Goal: Information Seeking & Learning: Learn about a topic

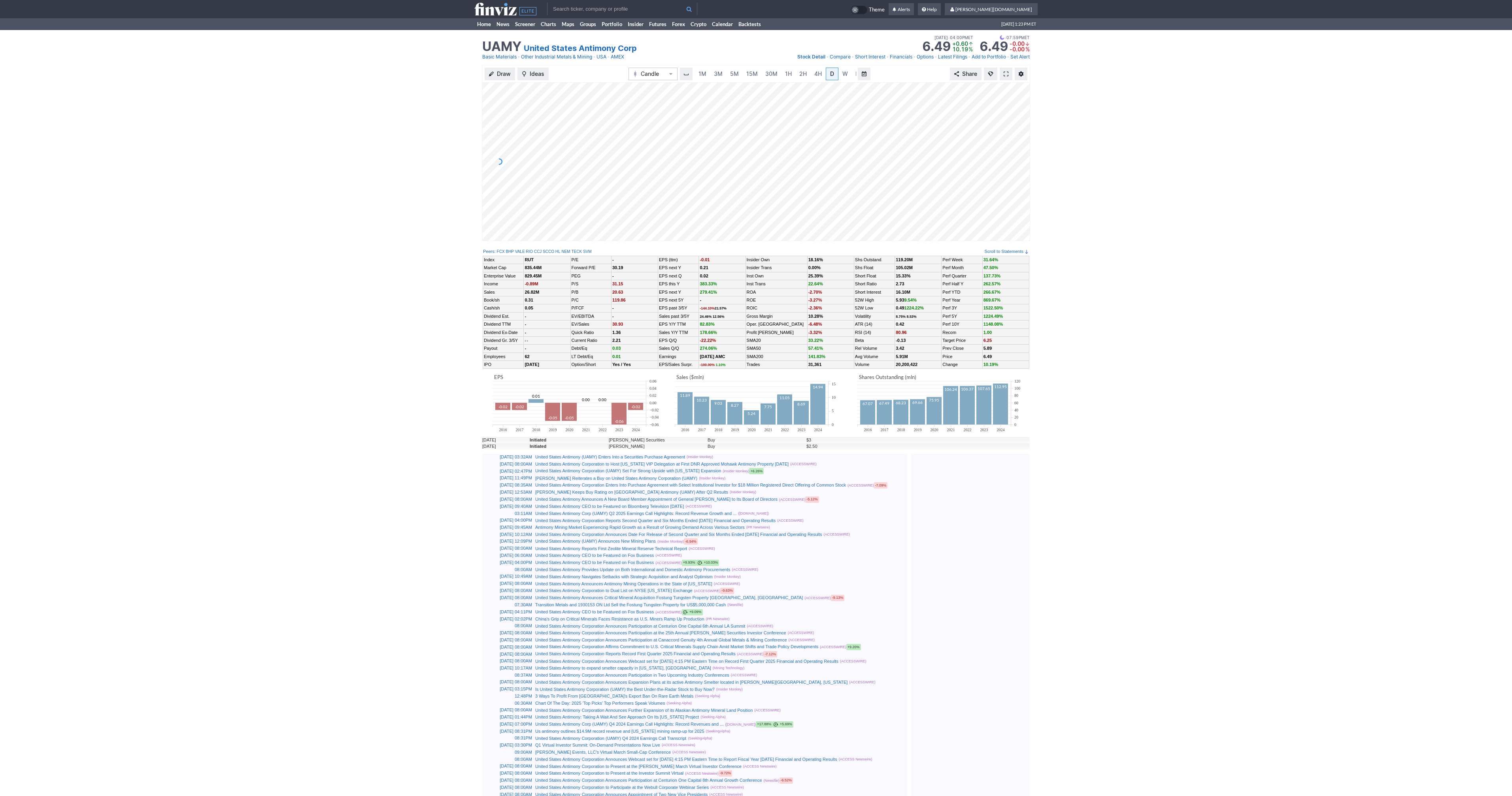
scroll to position [0, 8]
click at [1004, 73] on span at bounding box center [1006, 74] width 5 height 6
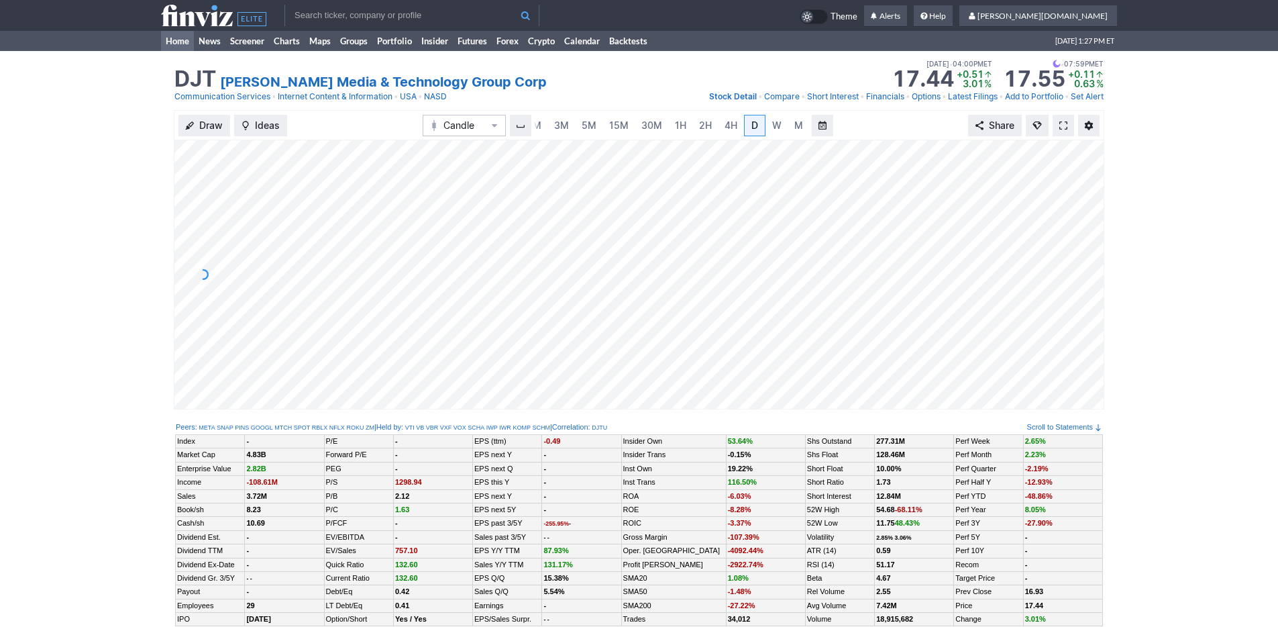
click at [164, 38] on link "Home" at bounding box center [177, 41] width 33 height 20
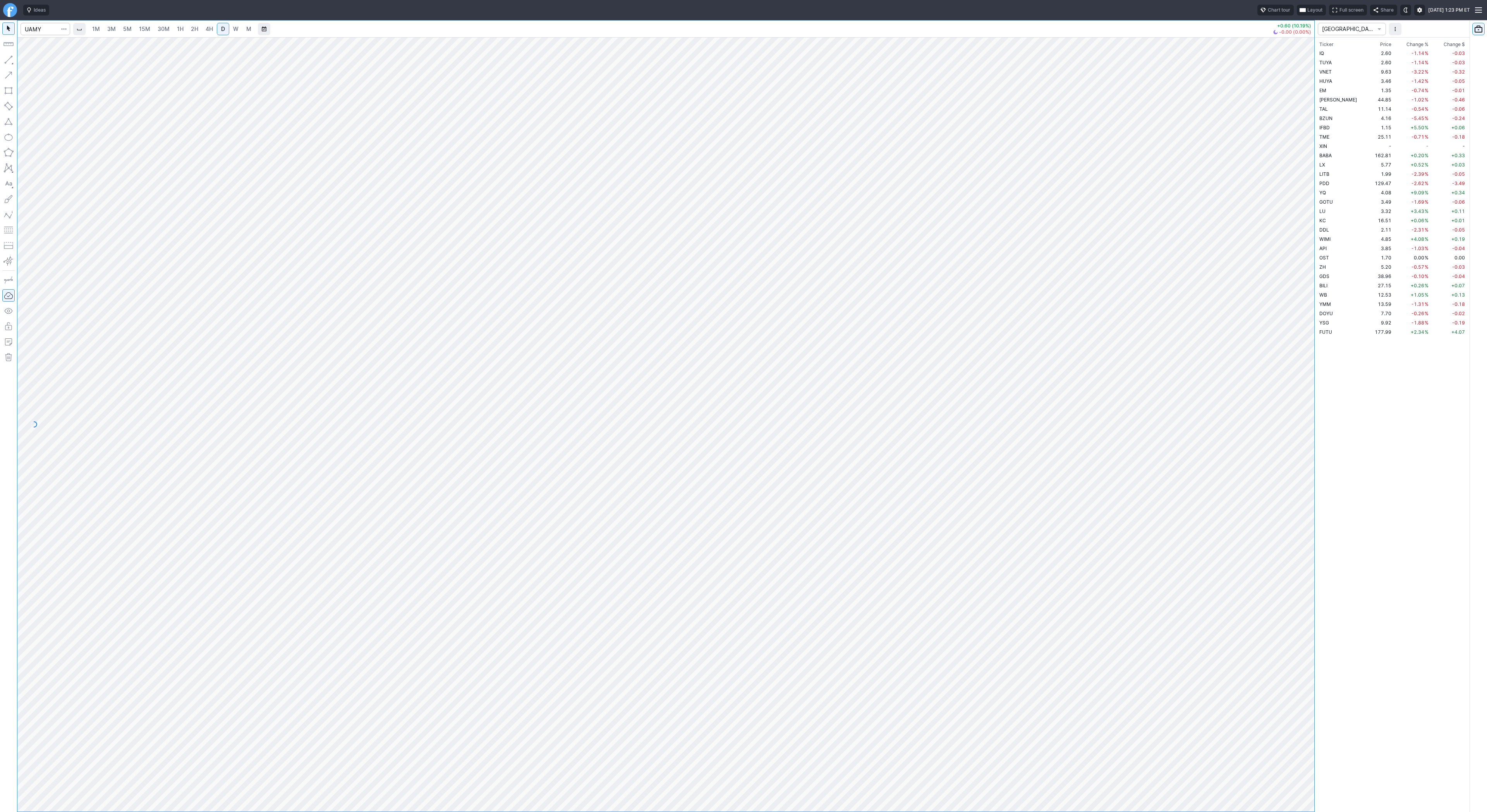
click at [233, 31] on span "W" at bounding box center [236, 28] width 5 height 6
click at [41, 27] on input "Search" at bounding box center [46, 29] width 50 height 12
type input "eth"
click at [79, 146] on span "ereum / USD" at bounding box center [73, 143] width 28 height 6
click at [109, 30] on span "3M" at bounding box center [111, 28] width 9 height 6
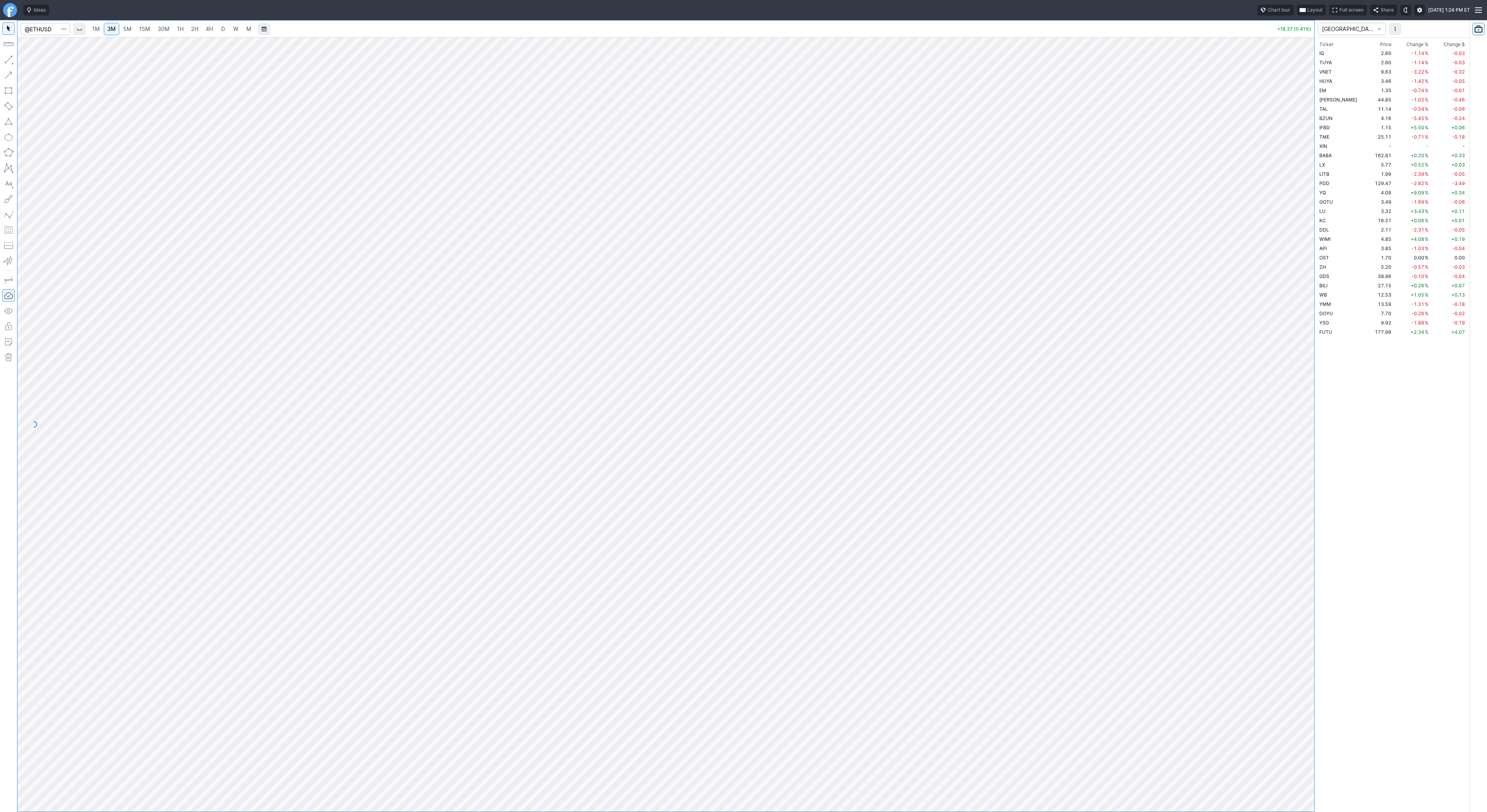
click at [139, 32] on span "15M" at bounding box center [144, 29] width 11 height 8
click at [185, 32] on link "1H" at bounding box center [180, 29] width 13 height 12
click at [191, 30] on span "2H" at bounding box center [195, 28] width 8 height 6
drag, startPoint x: 1306, startPoint y: 134, endPoint x: 1298, endPoint y: 229, distance: 95.3
click at [1298, 229] on div at bounding box center [1306, 422] width 16 height 755
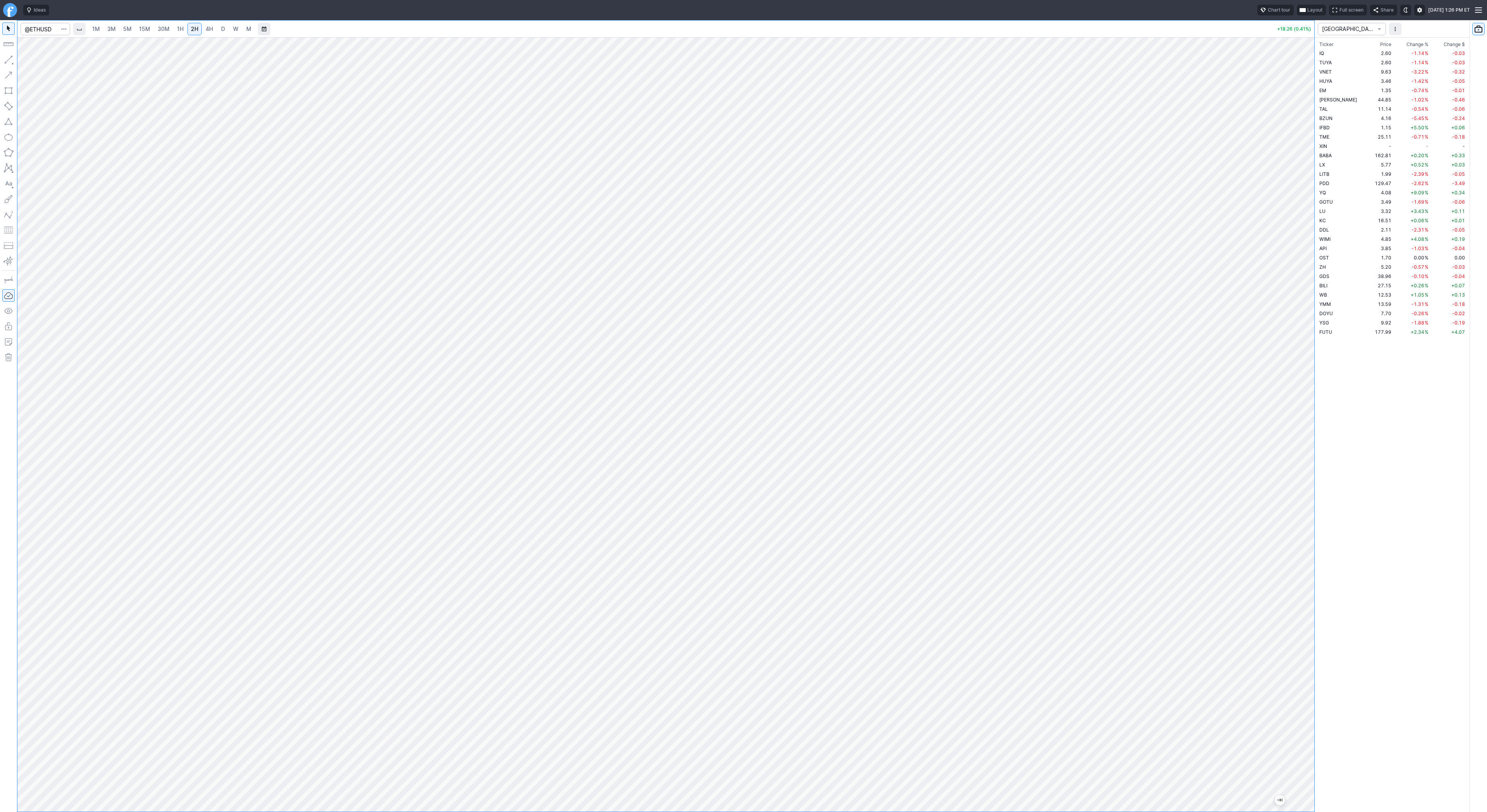
click at [114, 31] on span "3M" at bounding box center [111, 28] width 9 height 6
click at [137, 32] on link "15M" at bounding box center [145, 29] width 18 height 12
click at [53, 32] on input "Search" at bounding box center [46, 29] width 50 height 12
type input "@"
click at [30, 29] on input "@" at bounding box center [46, 29] width 50 height 12
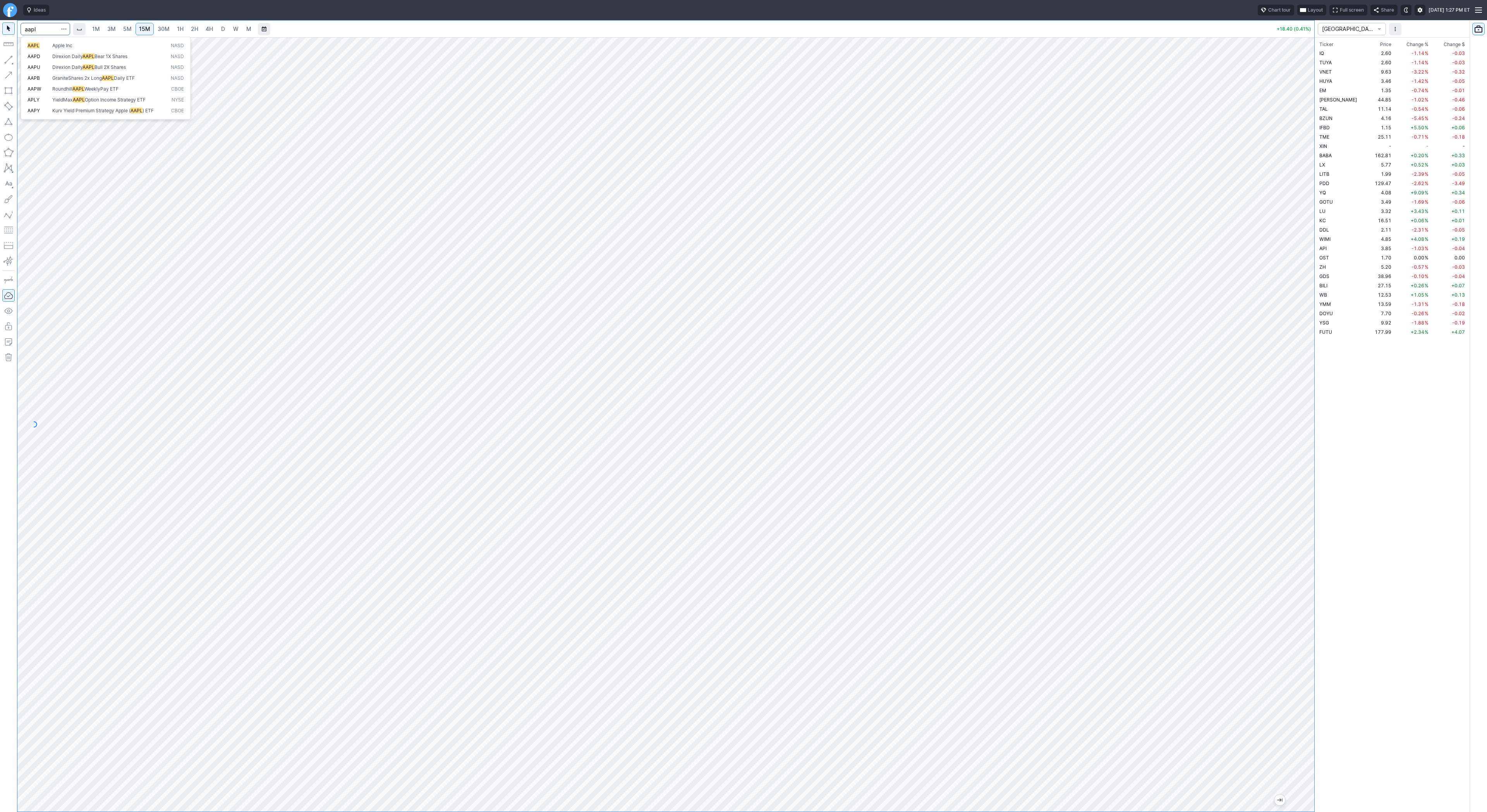
type input "aapl"
click at [40, 45] on span "AAPL" at bounding box center [40, 46] width 25 height 6
click at [227, 27] on link "D" at bounding box center [223, 29] width 12 height 12
click at [53, 64] on span "Line" at bounding box center [45, 61] width 31 height 8
click at [7, 58] on button "button" at bounding box center [8, 59] width 12 height 12
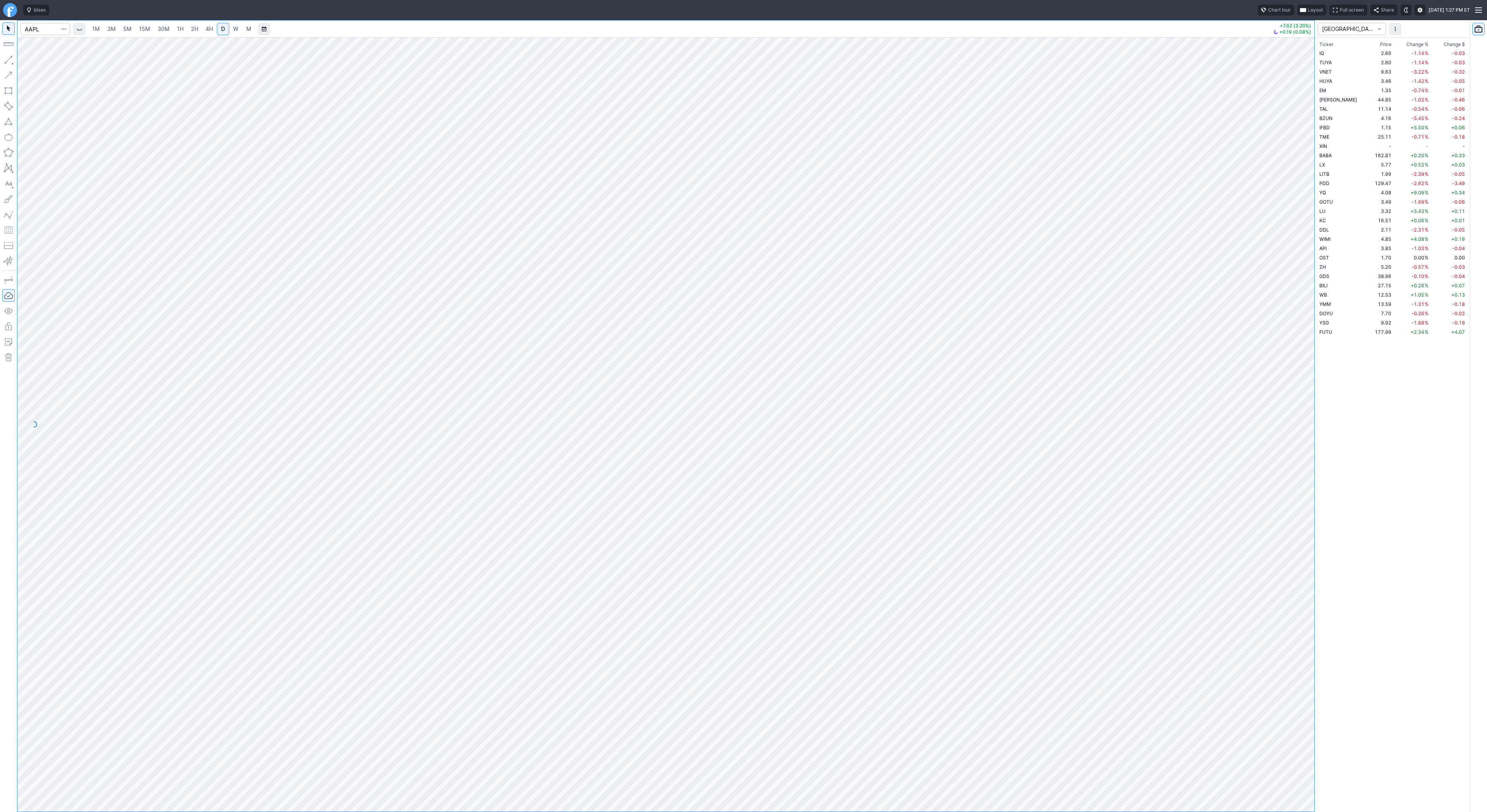
click at [8, 59] on button "button" at bounding box center [8, 59] width 12 height 12
click at [33, 61] on span "Line" at bounding box center [45, 61] width 31 height 8
click at [38, 60] on span "Line" at bounding box center [45, 61] width 31 height 8
click at [31, 62] on span "Line" at bounding box center [45, 61] width 31 height 8
click at [42, 29] on input "Search" at bounding box center [46, 29] width 50 height 12
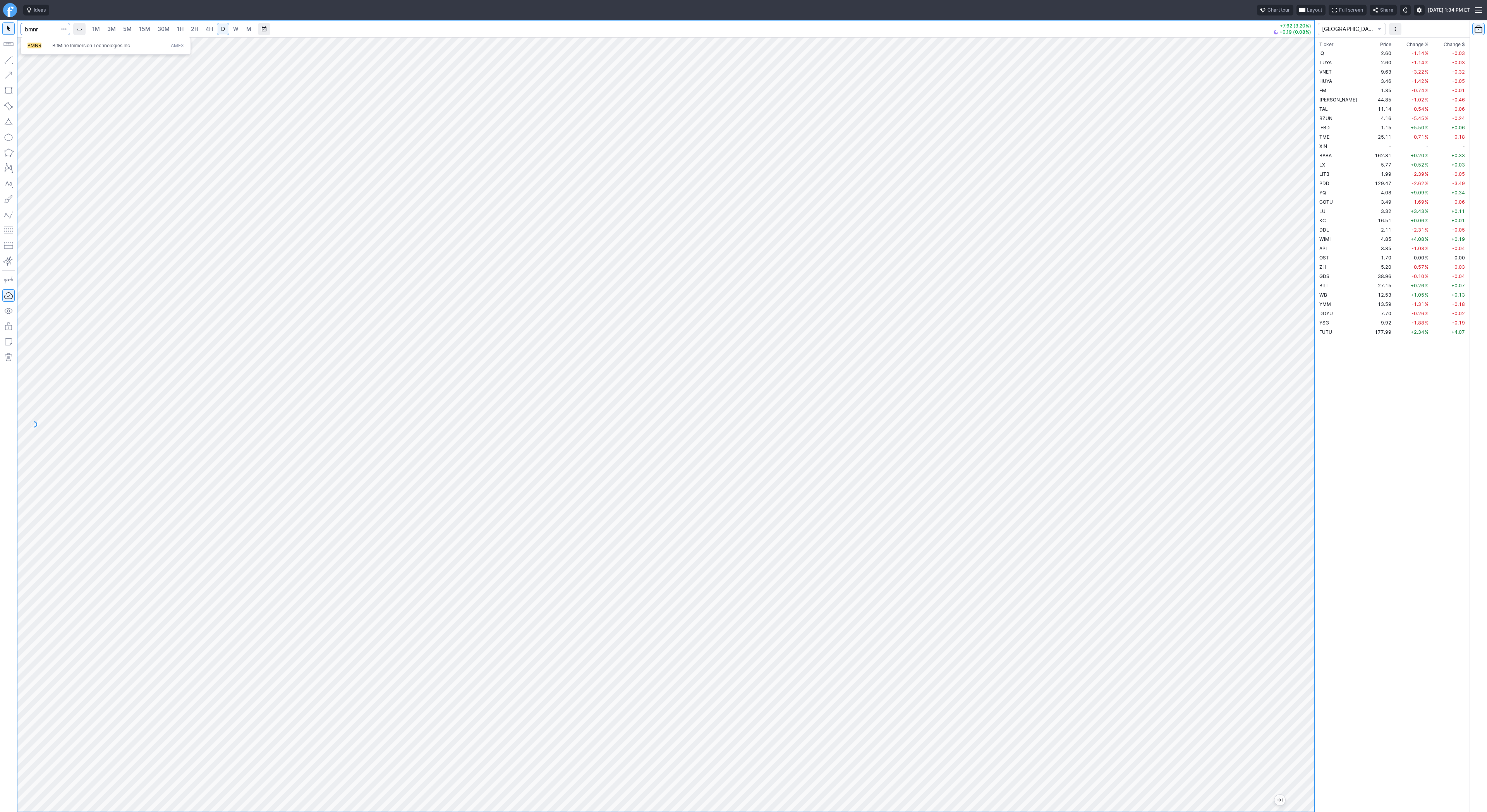
type input "bmnr"
click at [233, 25] on span "W" at bounding box center [236, 29] width 5 height 8
click at [221, 28] on span "D" at bounding box center [223, 28] width 4 height 6
drag, startPoint x: 1311, startPoint y: 167, endPoint x: 1313, endPoint y: 485, distance: 318.0
click at [1313, 485] on div at bounding box center [1306, 422] width 16 height 755
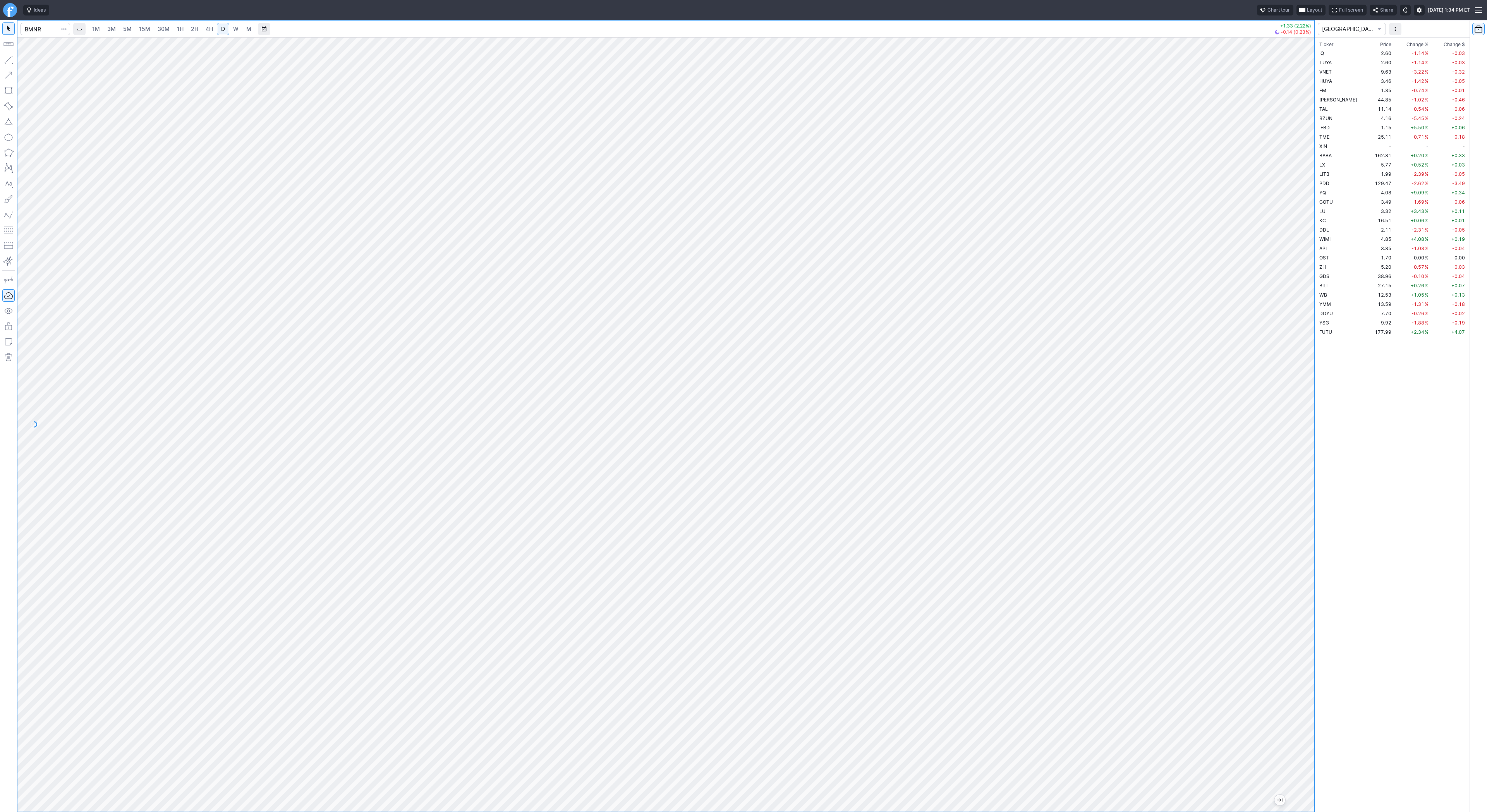
click at [212, 31] on link "4H" at bounding box center [209, 29] width 14 height 12
click at [1293, 482] on div at bounding box center [666, 424] width 1297 height 774
drag, startPoint x: 1307, startPoint y: 613, endPoint x: 1312, endPoint y: 556, distance: 57.2
click at [1312, 556] on div at bounding box center [1306, 422] width 16 height 755
click at [32, 58] on span "Line" at bounding box center [45, 61] width 31 height 8
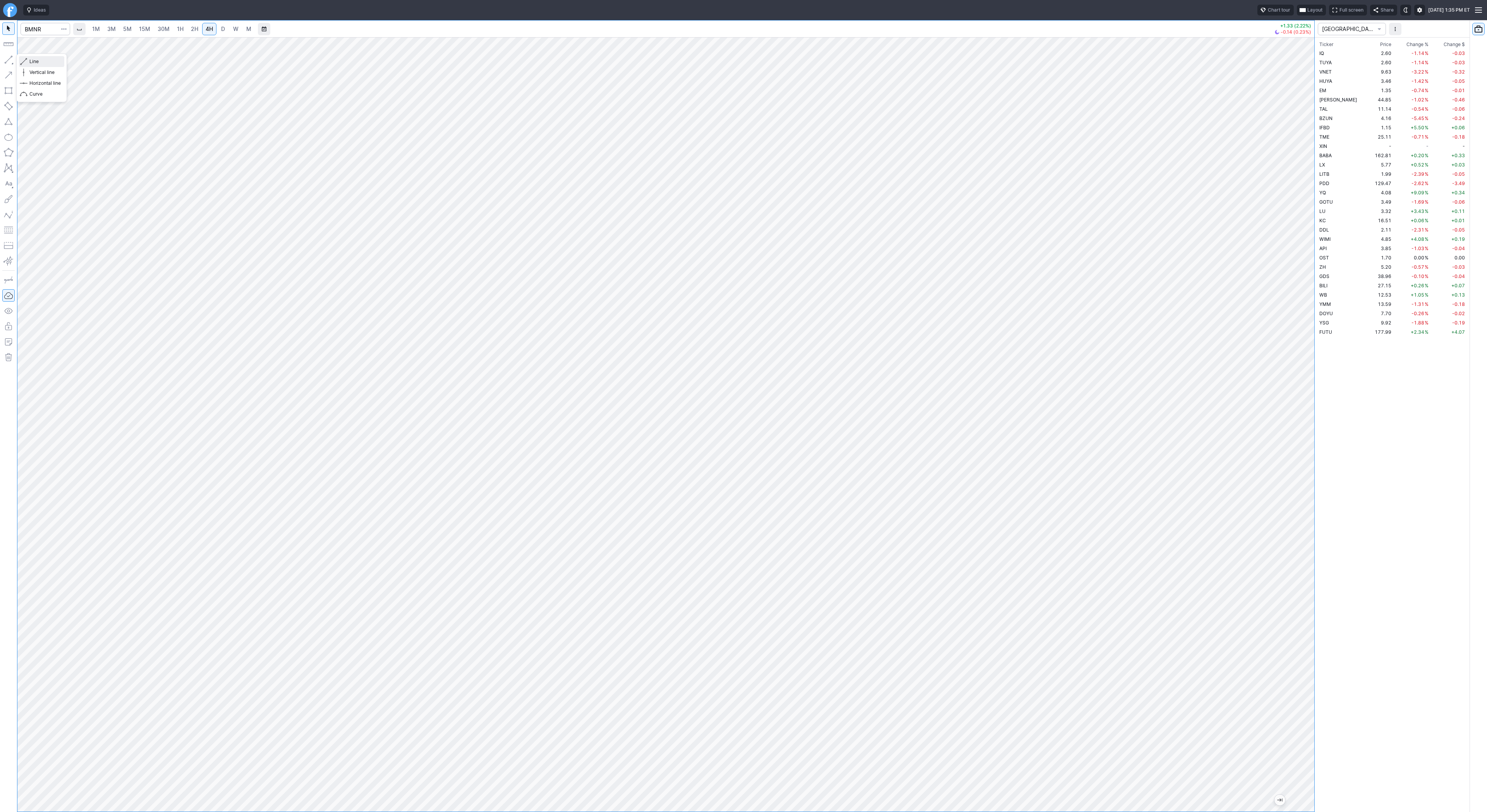
click at [42, 63] on span "Line" at bounding box center [45, 61] width 31 height 8
drag, startPoint x: 1304, startPoint y: 503, endPoint x: 1307, endPoint y: 274, distance: 229.0
click at [1314, 268] on div at bounding box center [1306, 422] width 16 height 755
click at [25, 58] on span "button" at bounding box center [25, 61] width 5 height 11
drag, startPoint x: 1311, startPoint y: 272, endPoint x: 1307, endPoint y: 385, distance: 113.1
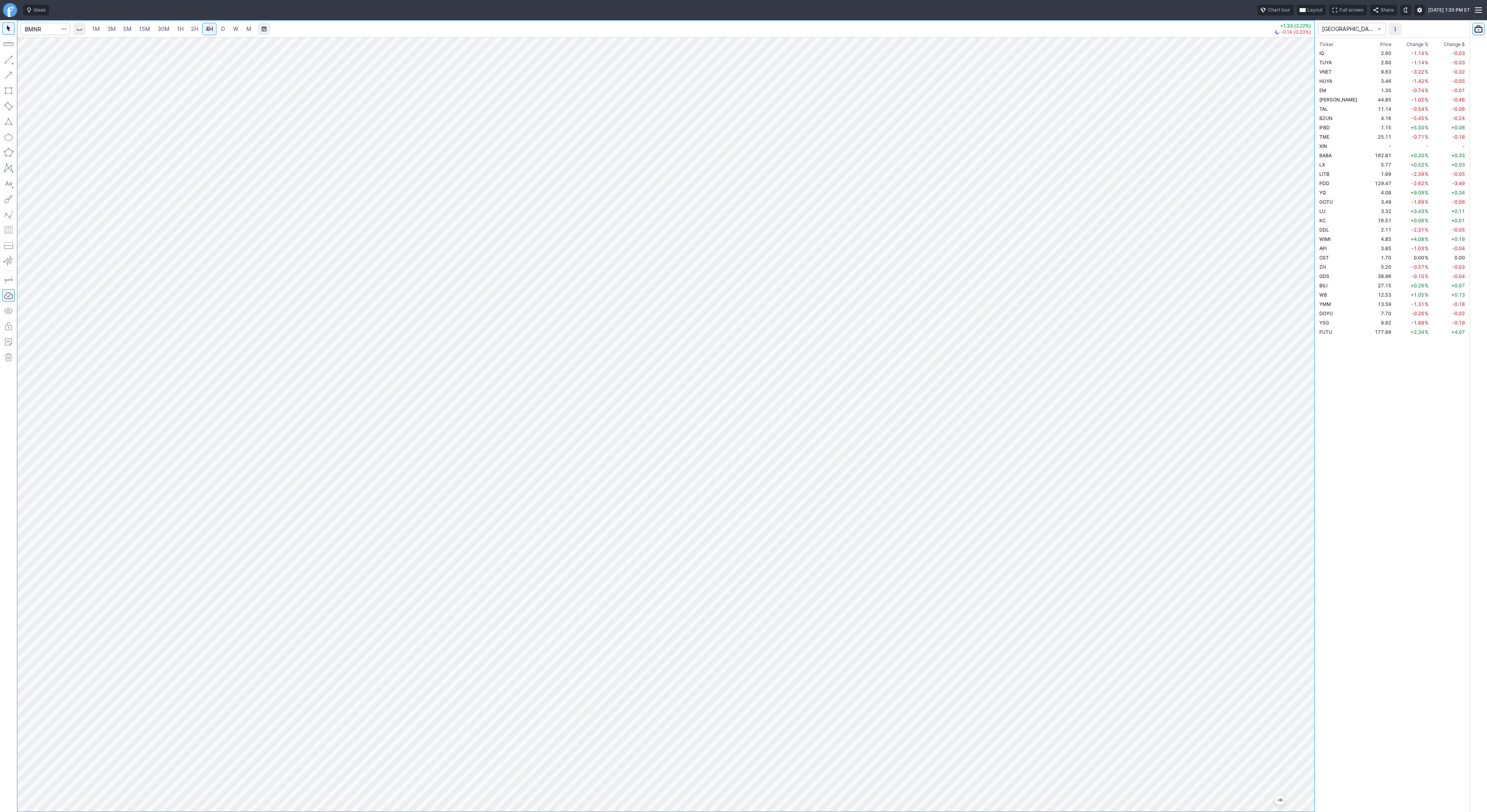
click at [1316, 396] on div "1M 3M 5M 15M 30M 1H 2H 4H D W M +1.33 (2.22%) -0.14 (0.23%) CHINA Ticker Price …" at bounding box center [744, 416] width 1487 height 792
click at [28, 63] on button "Line" at bounding box center [42, 61] width 45 height 11
click at [34, 29] on input "Search" at bounding box center [46, 29] width 50 height 12
click at [199, 27] on link "2H" at bounding box center [195, 29] width 14 height 12
click at [3, 58] on button "button" at bounding box center [8, 59] width 12 height 12
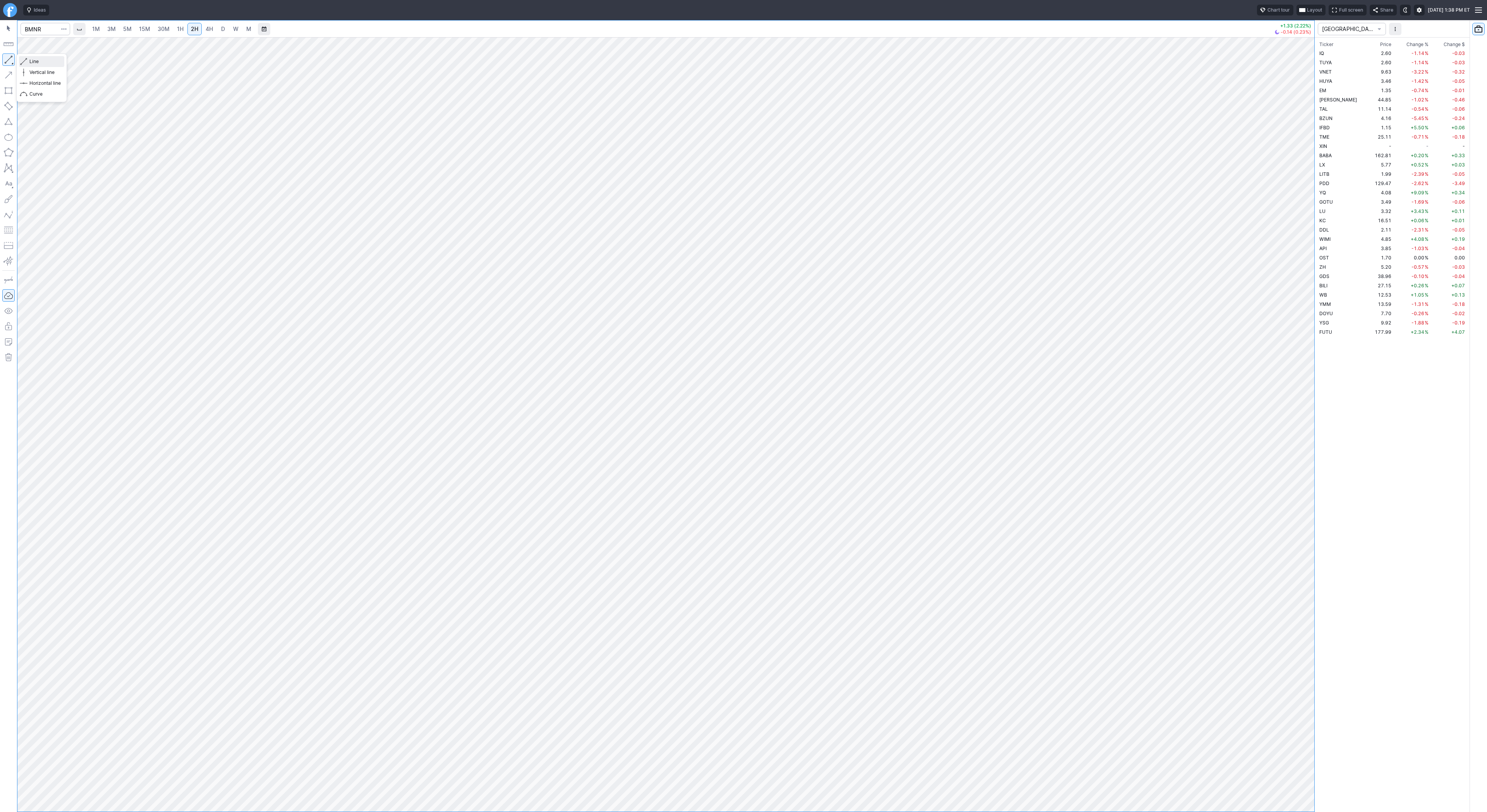
click at [28, 62] on button "Line" at bounding box center [42, 61] width 45 height 11
click at [44, 61] on span "Line" at bounding box center [45, 61] width 31 height 8
click at [37, 28] on input "Search" at bounding box center [46, 29] width 50 height 12
type input "sbet"
click at [46, 48] on span "SBET" at bounding box center [40, 46] width 25 height 6
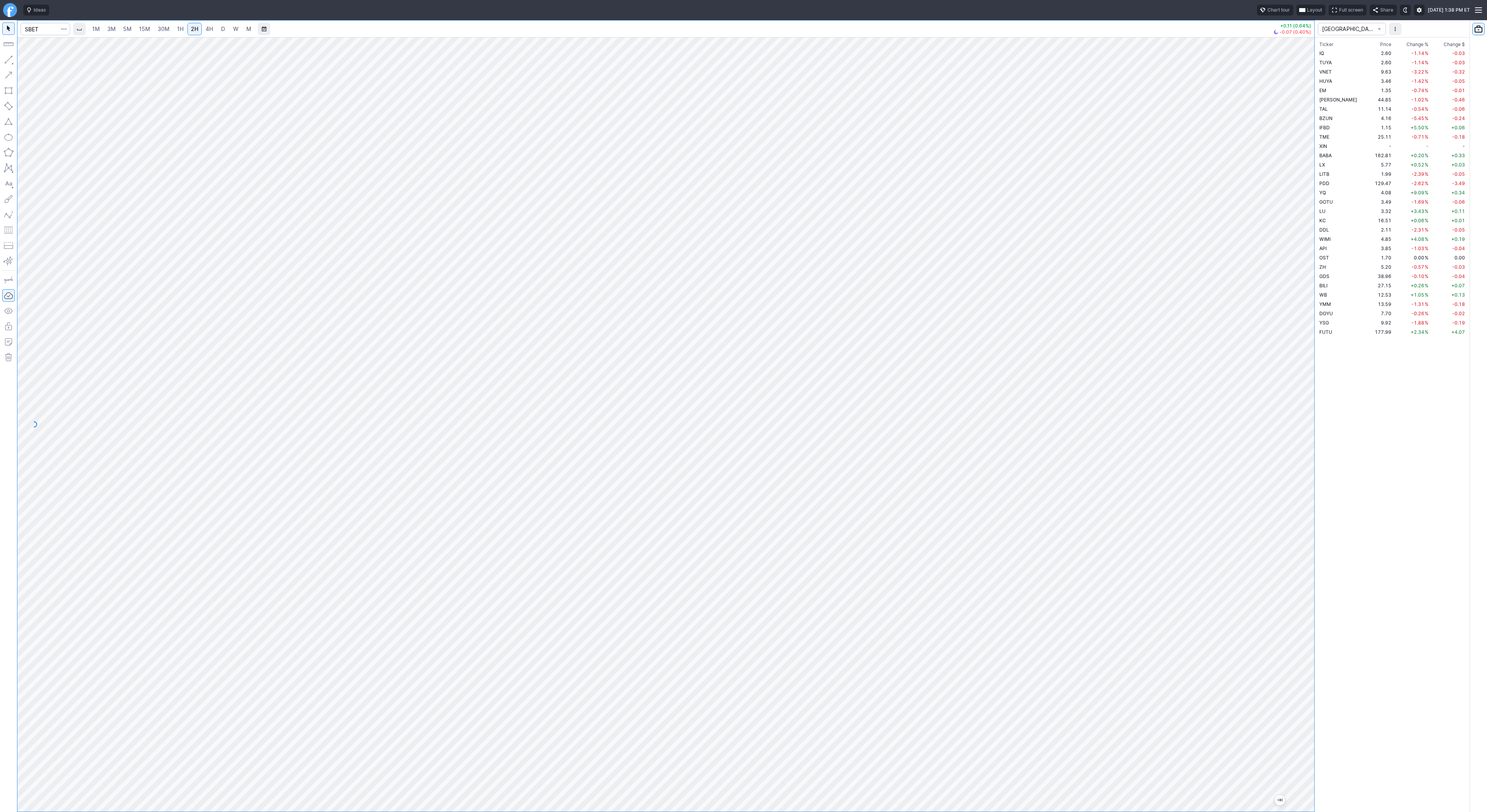
drag, startPoint x: 1307, startPoint y: 380, endPoint x: 1305, endPoint y: 579, distance: 199.0
click at [1305, 581] on div at bounding box center [1306, 422] width 16 height 755
click at [32, 62] on span "Line" at bounding box center [45, 61] width 31 height 8
click at [50, 62] on span "Line" at bounding box center [45, 61] width 31 height 8
